Goal: Task Accomplishment & Management: Use online tool/utility

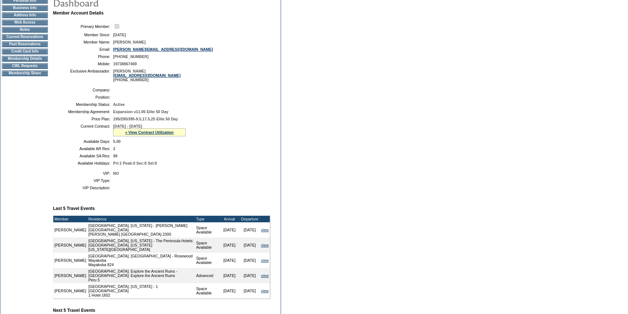
scroll to position [132, 0]
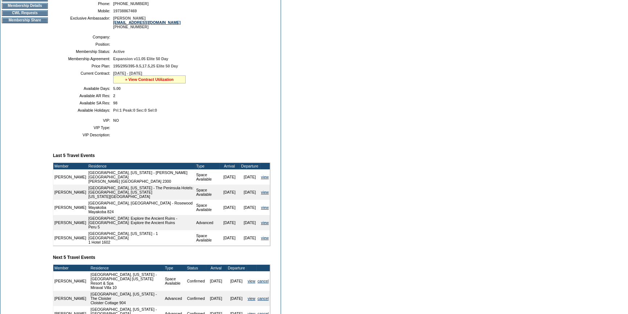
click at [157, 80] on link "» View Contract Utilization" at bounding box center [149, 79] width 49 height 4
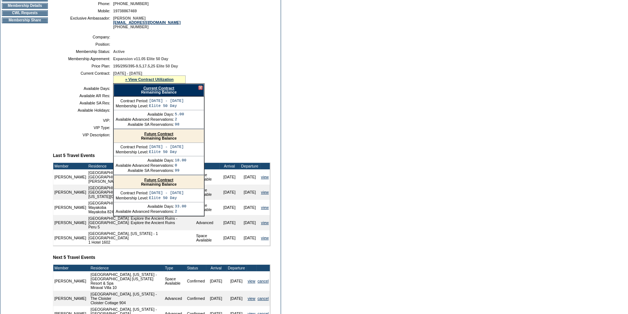
click at [155, 88] on link "Current Contract" at bounding box center [158, 88] width 31 height 4
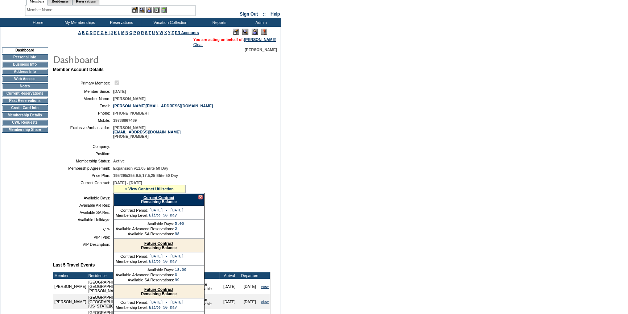
scroll to position [0, 0]
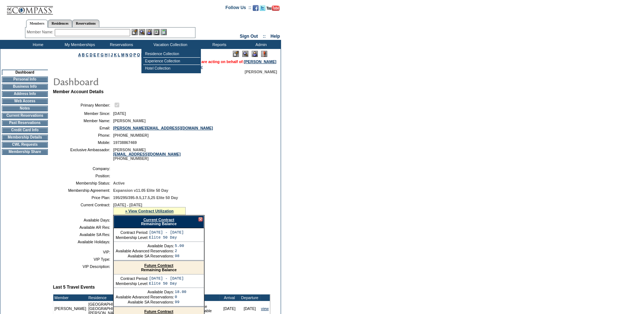
click at [118, 33] on input "text" at bounding box center [92, 32] width 75 height 7
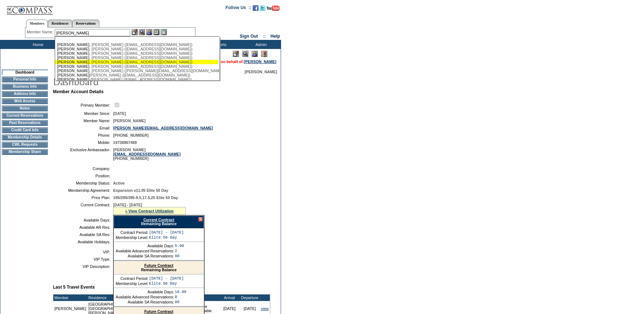
click at [99, 61] on div "[PERSON_NAME] ([EMAIL_ADDRESS][DOMAIN_NAME])" at bounding box center [137, 62] width 160 height 4
type input "[PERSON_NAME] ([EMAIL_ADDRESS][DOMAIN_NAME])"
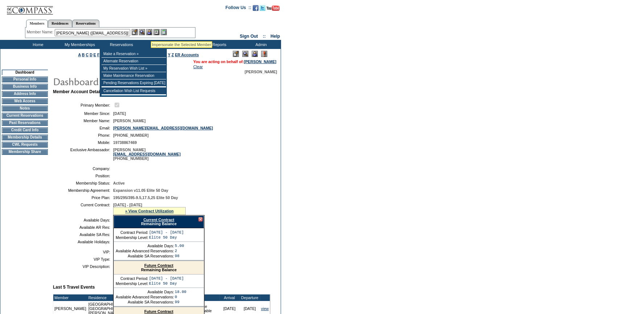
click at [151, 33] on img at bounding box center [149, 32] width 6 height 6
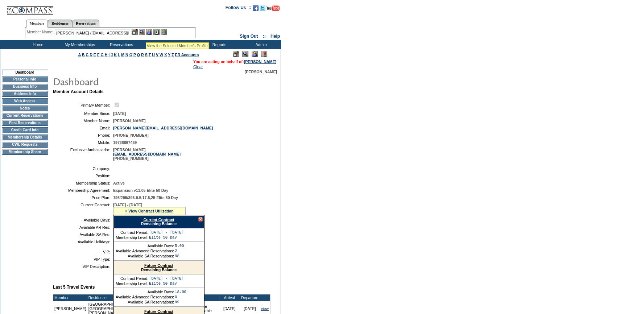
click at [145, 33] on img at bounding box center [142, 32] width 6 height 6
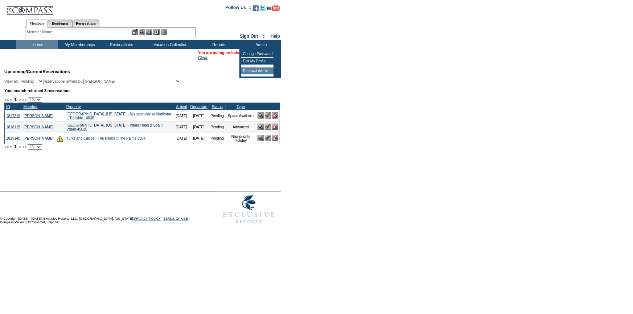
click at [259, 69] on td "Renewal Admin" at bounding box center [257, 70] width 32 height 7
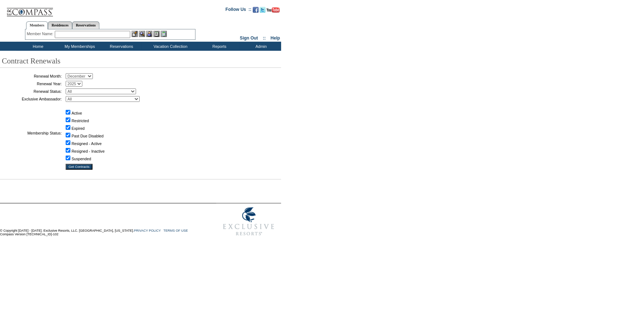
drag, startPoint x: 78, startPoint y: 75, endPoint x: 79, endPoint y: 79, distance: 4.4
click at [78, 75] on select "January February March April May June July August September October November De…" at bounding box center [79, 76] width 27 height 6
select select "9"
click at [68, 74] on select "January February March April May June July August September October November De…" at bounding box center [79, 76] width 27 height 6
click at [90, 98] on select "All Abell, C. Accounting (MSM), T. Admin, I. Administrator, M. Ambriz, A. Arnas…" at bounding box center [103, 99] width 74 height 6
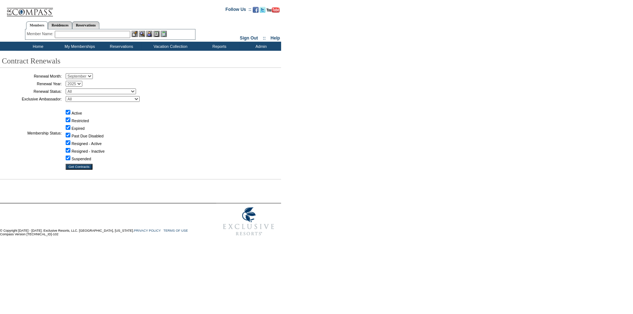
select select "60936"
click at [68, 96] on select "All Abell, C. Accounting (MSM), T. Admin, I. Administrator, M. Ambriz, A. Arnas…" at bounding box center [103, 99] width 74 height 6
click at [90, 166] on input "Get Contracts" at bounding box center [79, 167] width 27 height 6
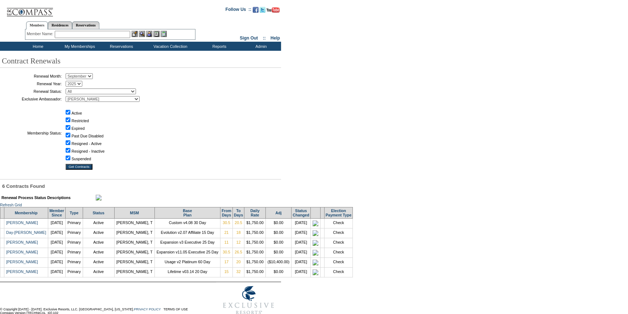
click at [88, 76] on select "January February March April May June July August September October November De…" at bounding box center [79, 76] width 27 height 6
select select "10"
click at [68, 74] on select "January February March April May June July August September October November De…" at bounding box center [79, 76] width 27 height 6
click at [82, 166] on input "Get Contracts" at bounding box center [79, 167] width 27 height 6
